Goal: Information Seeking & Learning: Find specific page/section

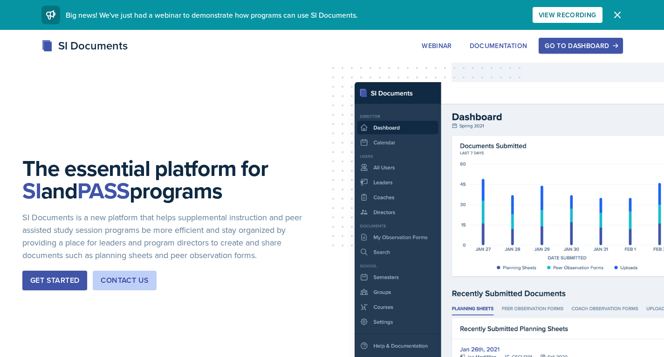
click at [577, 44] on div "Go to Dashboard" at bounding box center [581, 45] width 72 height 7
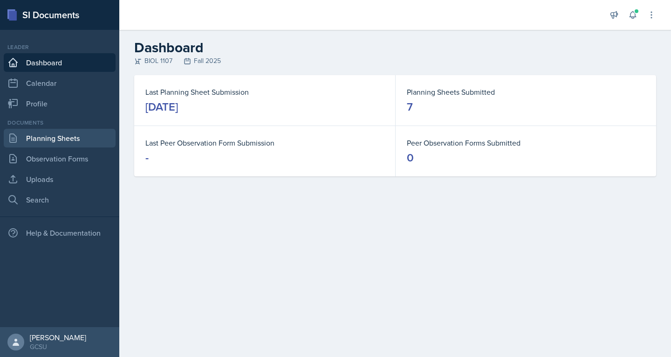
click at [69, 136] on link "Planning Sheets" at bounding box center [60, 138] width 112 height 19
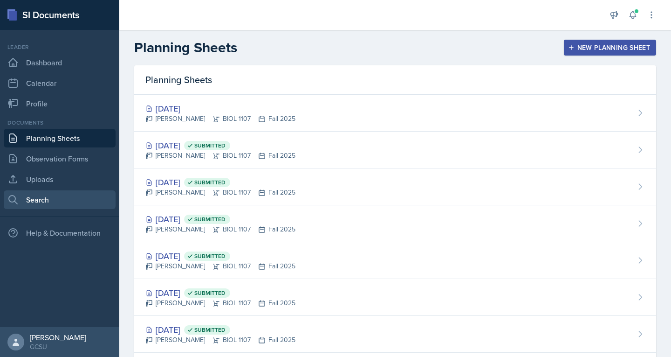
click at [32, 199] on link "Search" at bounding box center [60, 199] width 112 height 19
select select "all"
select select "1"
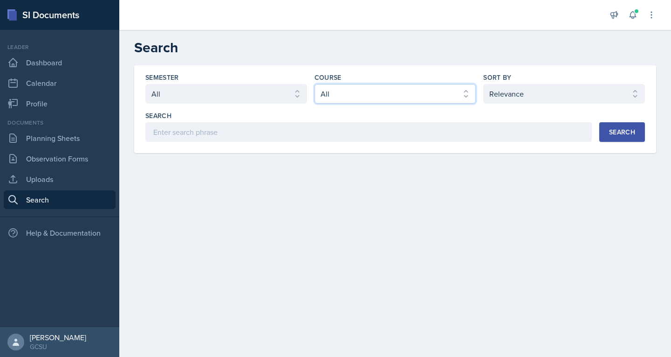
click at [352, 96] on select "Select course All ACCT 3101 ACCT 3102 ASTR 1000 BIOL 1100 BIOL 1107 BIOL 1108 B…" at bounding box center [396, 94] width 162 height 20
click at [315, 84] on select "Select course All ACCT 3101 ACCT 3102 ASTR 1000 BIOL 1100 BIOL 1107 BIOL 1108 B…" at bounding box center [396, 94] width 162 height 20
click at [320, 96] on select "Select course All ACCT 3101 ACCT 3102 ASTR 1000 BIOL 1100 BIOL 1107 BIOL 1108 B…" at bounding box center [396, 94] width 162 height 20
click at [226, 163] on div "Semester Select semester All Fall 2025 Spring 2025 Fall 2024 Spring 2024 Fall 2…" at bounding box center [395, 120] width 552 height 110
click at [620, 134] on div "Search" at bounding box center [622, 131] width 26 height 7
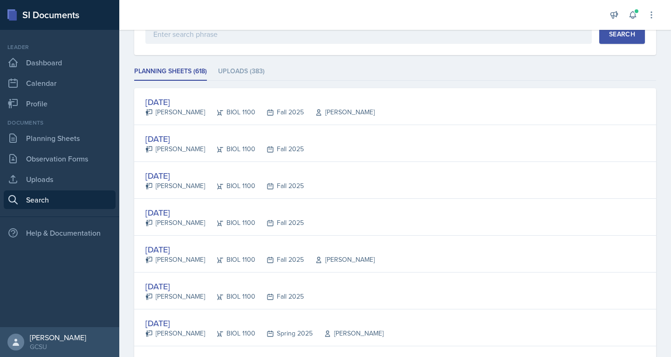
scroll to position [99, 0]
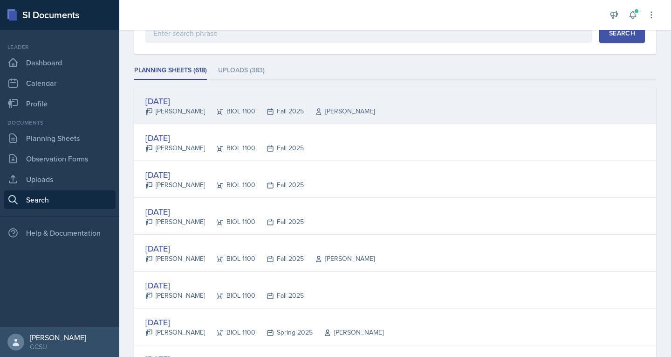
click at [217, 111] on icon at bounding box center [220, 112] width 6 height 6
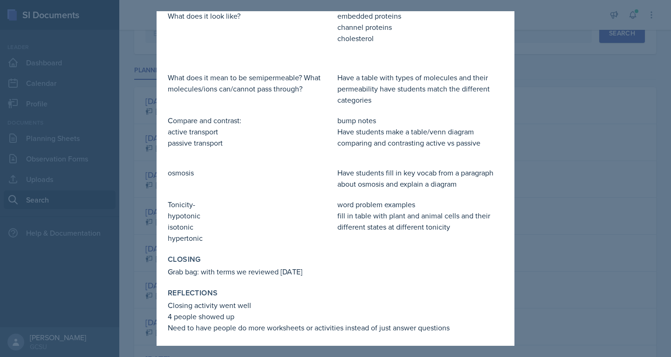
scroll to position [241, 0]
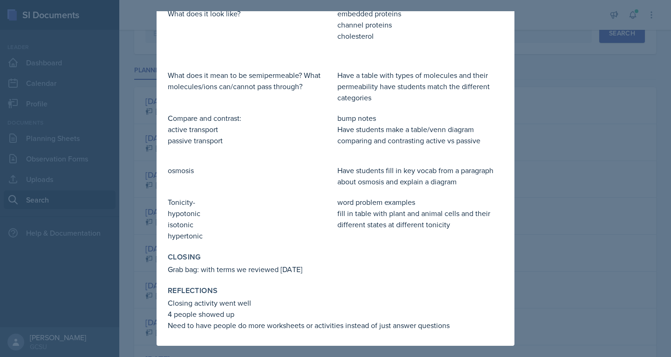
click at [585, 97] on div at bounding box center [335, 178] width 671 height 357
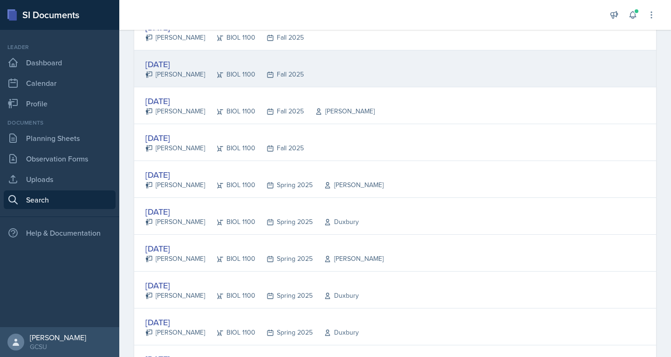
scroll to position [0, 0]
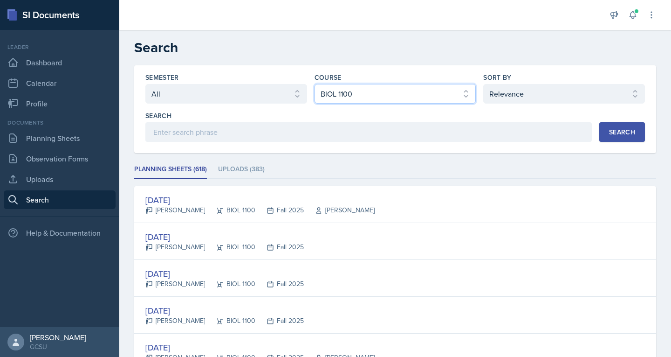
click at [420, 95] on select "Select course All ACCT 3101 ACCT 3102 ASTR 1000 BIOL 1100 BIOL 1107 BIOL 1108 B…" at bounding box center [396, 94] width 162 height 20
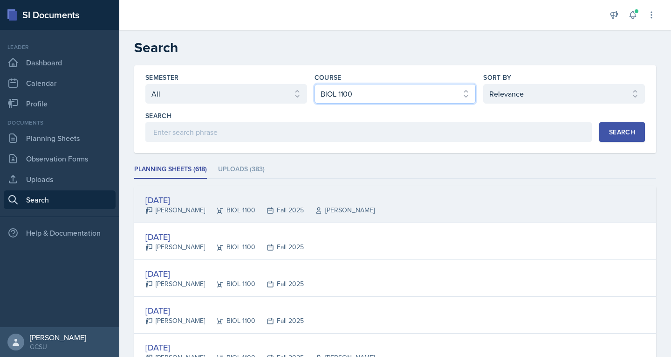
select select "b3814775-3a72-41f9-92c5-a53e326c321e"
click at [315, 84] on select "Select course All ACCT 3101 ACCT 3102 ASTR 1000 BIOL 1100 BIOL 1107 BIOL 1108 B…" at bounding box center [396, 94] width 162 height 20
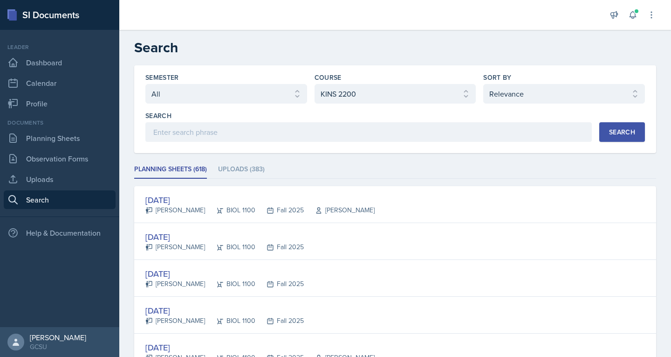
click at [609, 133] on div "Search" at bounding box center [622, 131] width 26 height 7
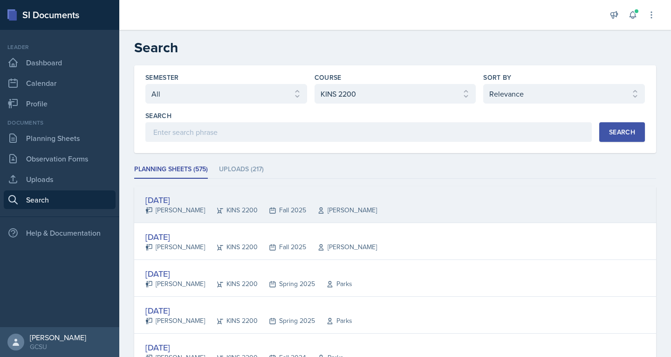
click at [163, 196] on div "[DATE]" at bounding box center [261, 199] width 232 height 13
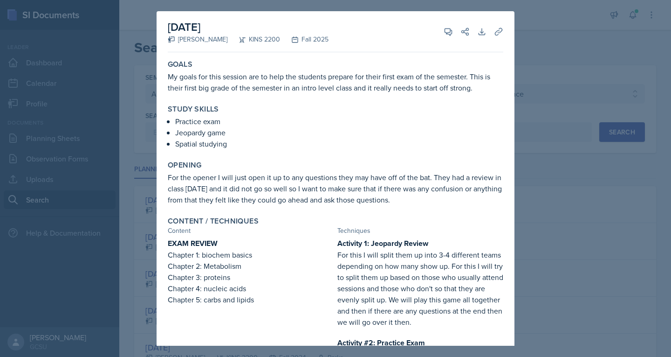
click at [567, 110] on div at bounding box center [335, 178] width 671 height 357
